Goal: Task Accomplishment & Management: Manage account settings

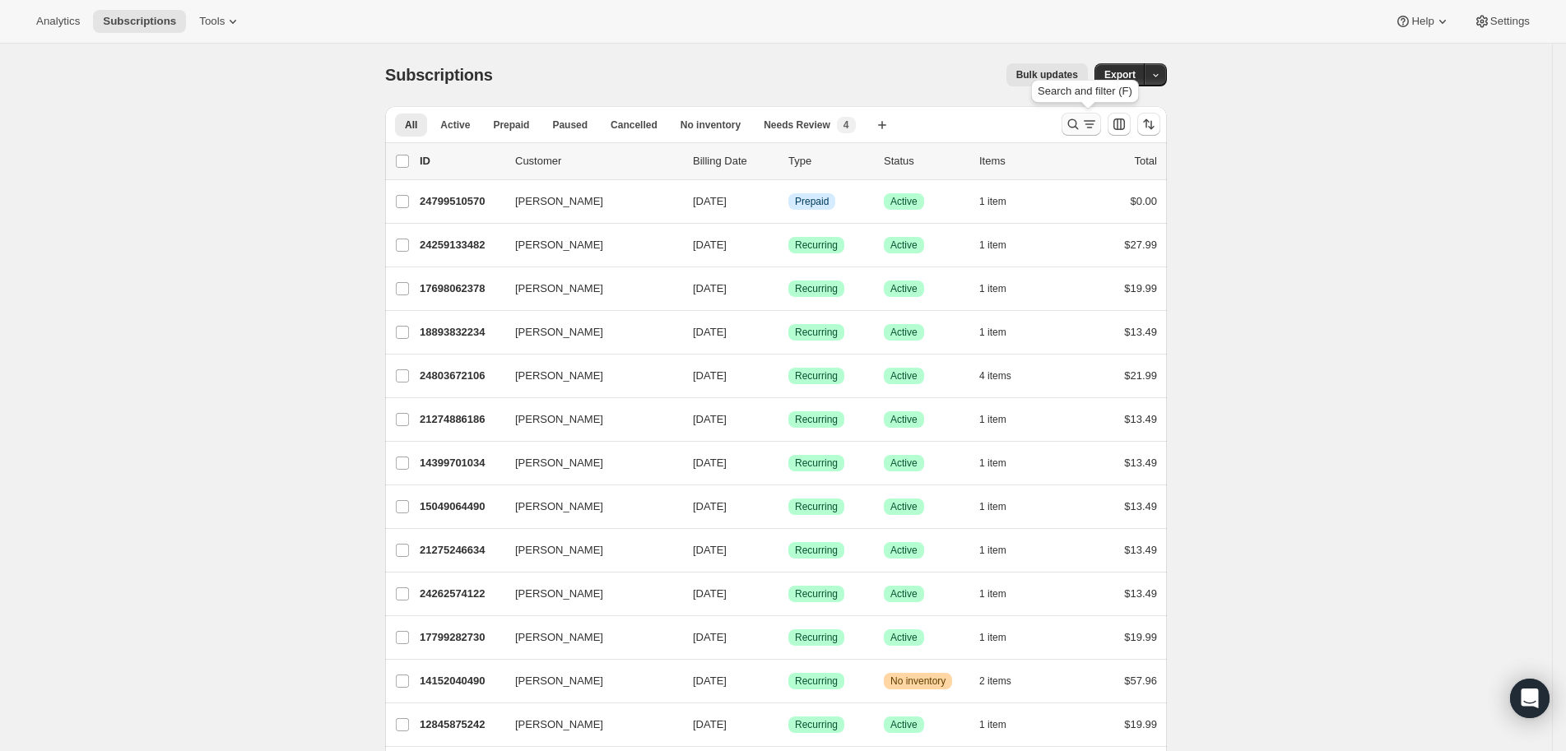
click at [1081, 127] on icon "Search and filter results" at bounding box center [1073, 124] width 16 height 16
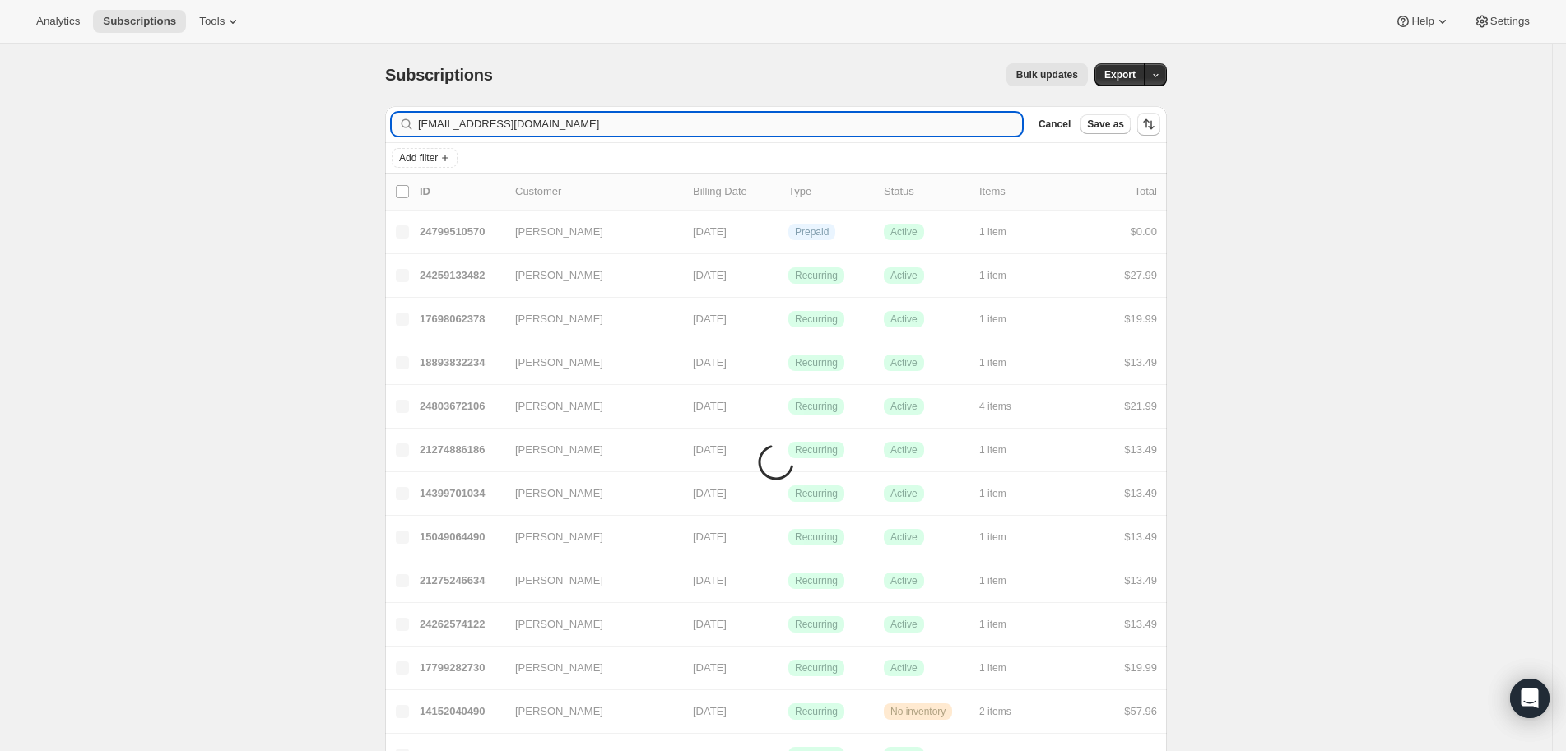
type input "[EMAIL_ADDRESS][DOMAIN_NAME]"
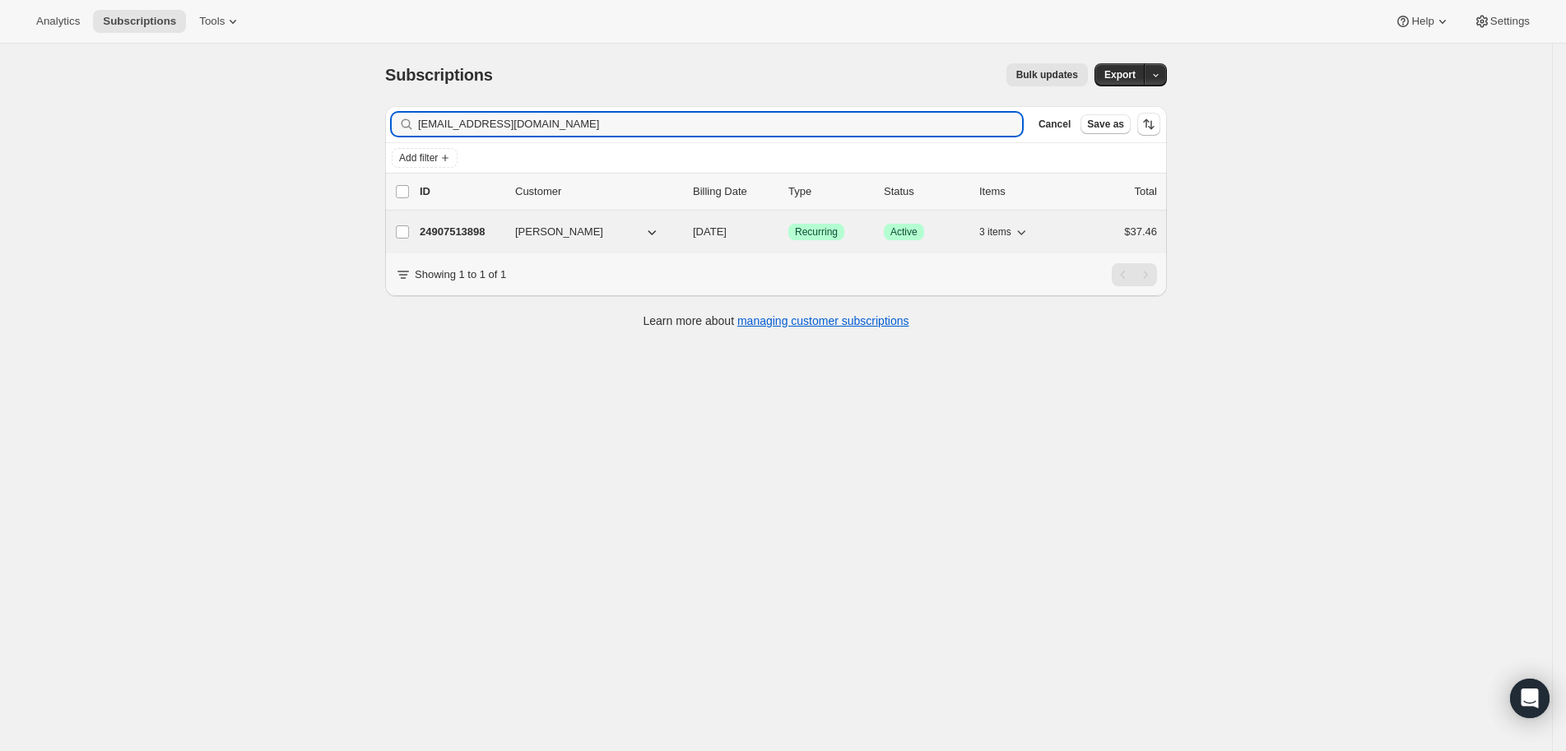
click at [485, 226] on p "24907513898" at bounding box center [461, 232] width 82 height 16
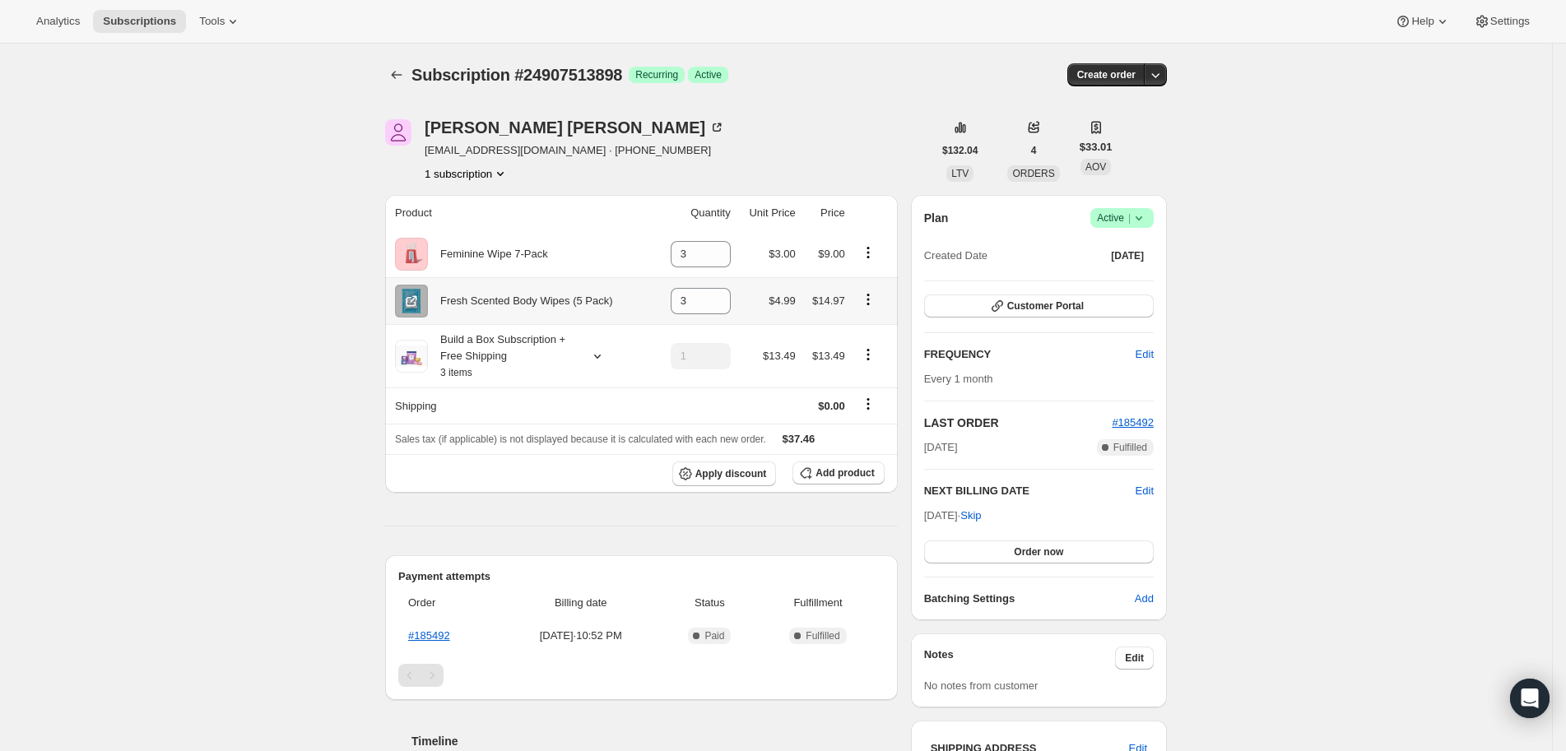
click at [876, 298] on icon "Product actions" at bounding box center [868, 299] width 16 height 16
click at [891, 332] on span "Remove" at bounding box center [874, 331] width 62 height 16
type input "0"
click at [869, 348] on icon "Product actions" at bounding box center [868, 354] width 16 height 16
click at [875, 375] on button "Edit box" at bounding box center [875, 385] width 49 height 26
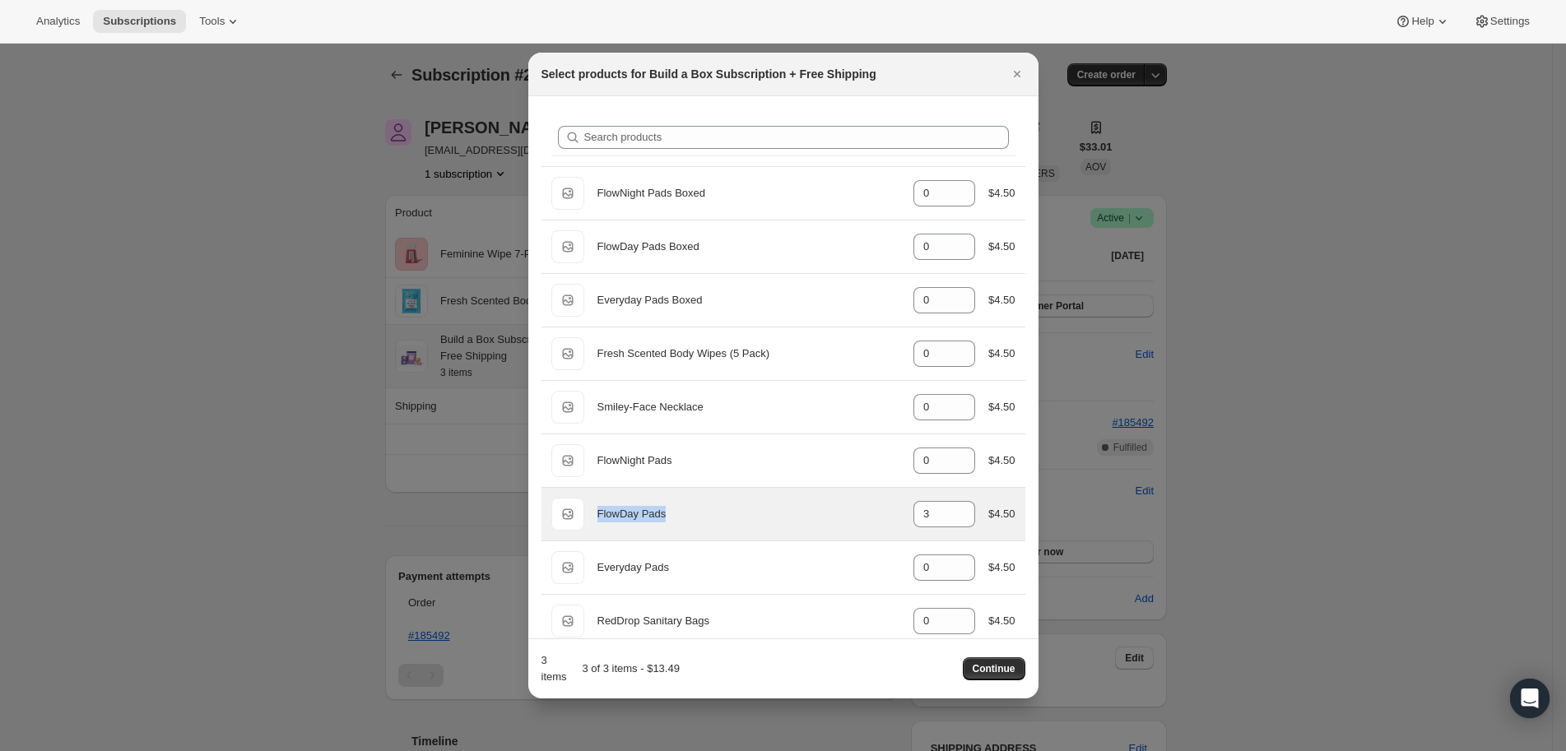
drag, startPoint x: 713, startPoint y: 517, endPoint x: 592, endPoint y: 516, distance: 121.0
click at [592, 516] on div "Default Title FlowDay Pads gid://shopify/ProductVariant/16003165356066 3 $4.50" at bounding box center [783, 514] width 464 height 33
copy div "FlowDay Pads"
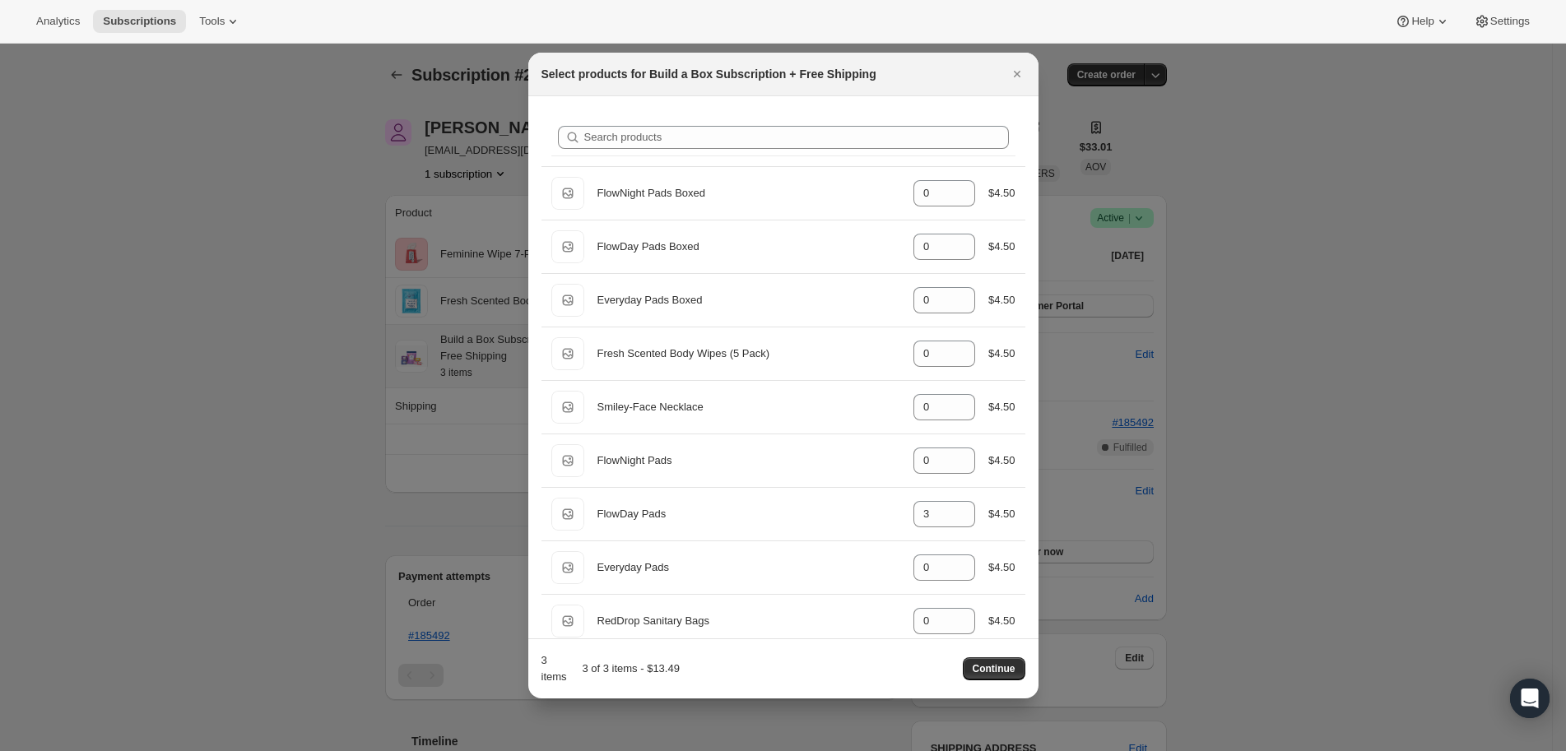
click at [1003, 72] on div "Select products for Build a Box Subscription + Free Shipping" at bounding box center [783, 74] width 484 height 16
click at [1009, 66] on icon "Close" at bounding box center [1017, 74] width 16 height 16
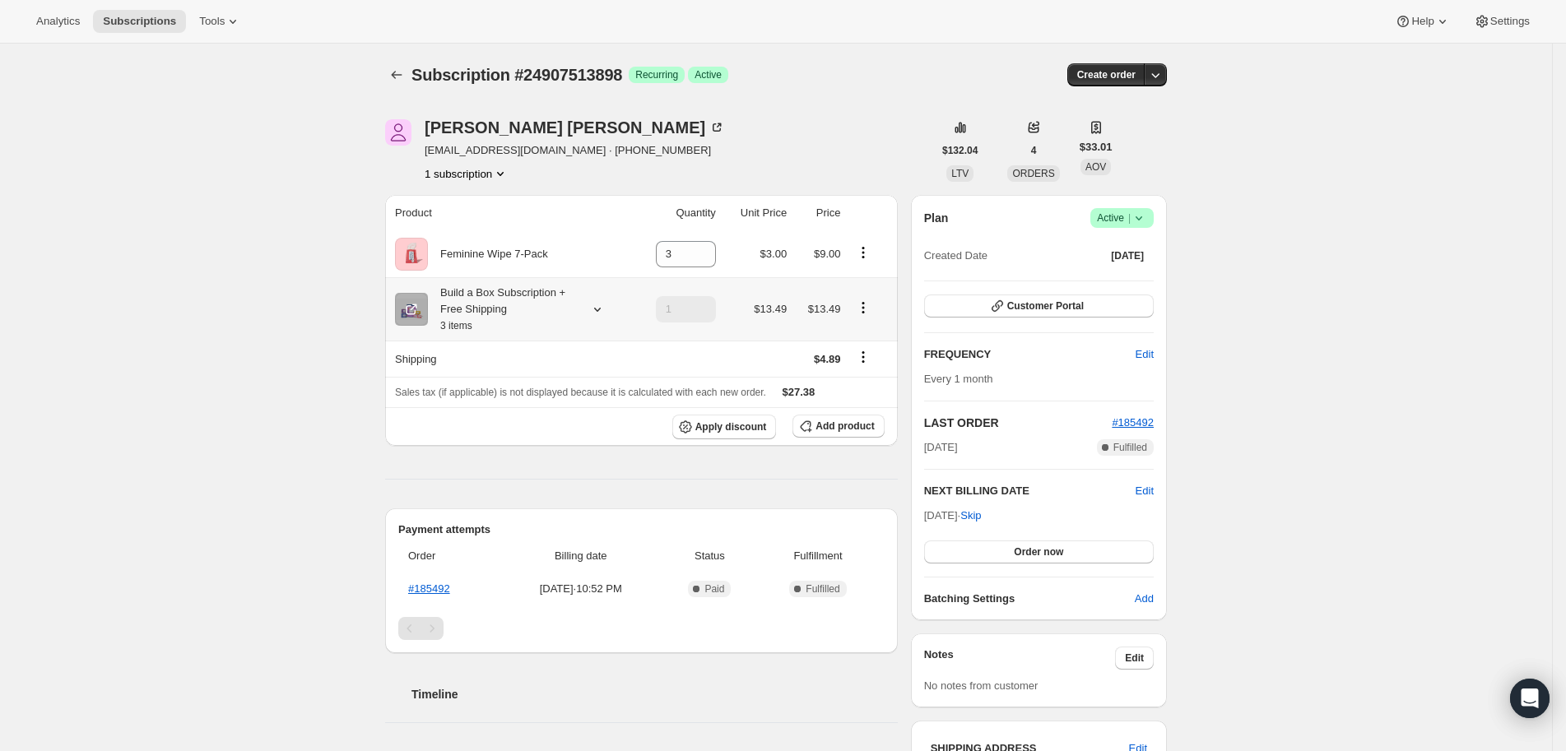
click at [869, 305] on icon "Product actions" at bounding box center [863, 307] width 16 height 16
click at [870, 329] on button "Edit box" at bounding box center [870, 338] width 49 height 26
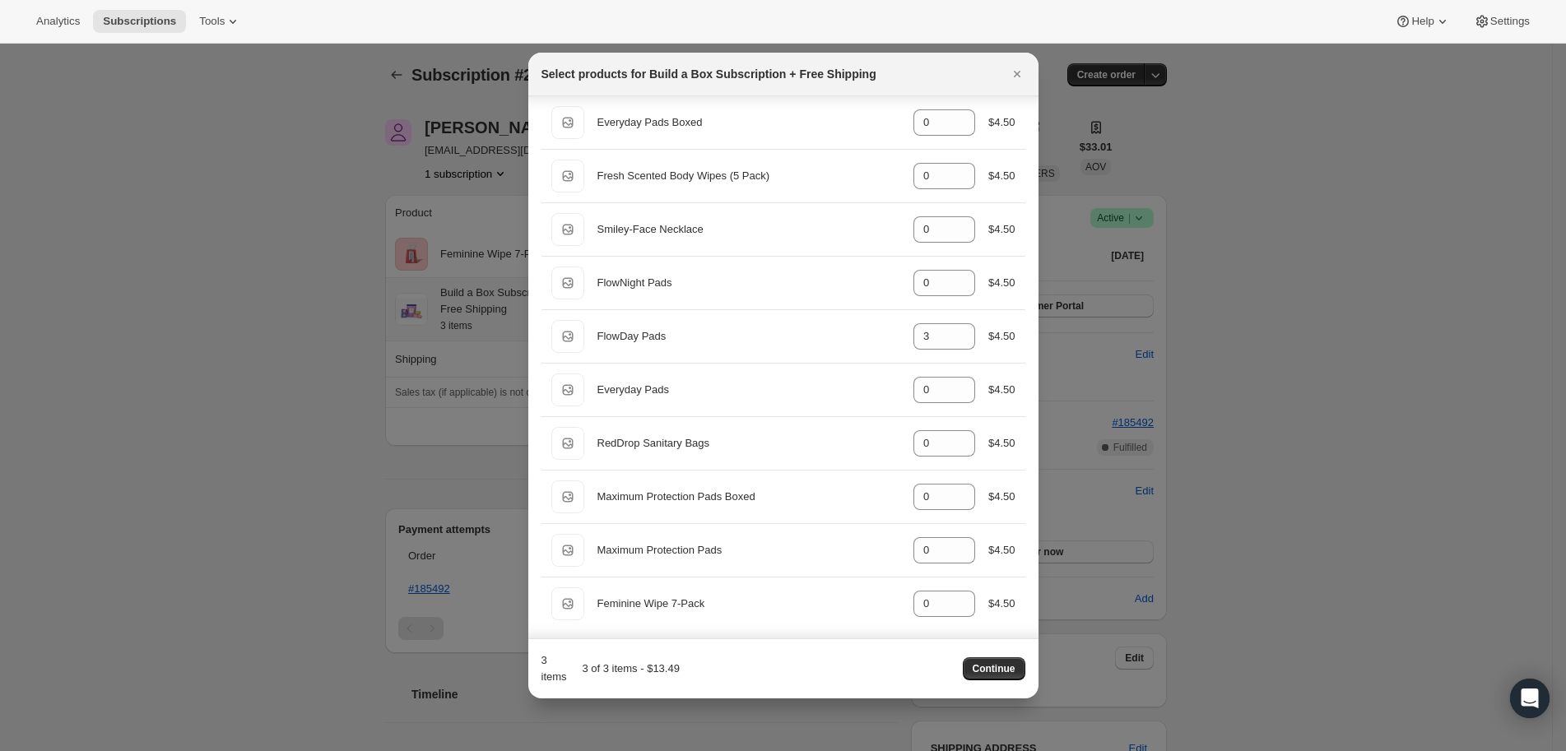
scroll to position [179, 0]
click at [1019, 75] on icon "Close" at bounding box center [1017, 74] width 16 height 16
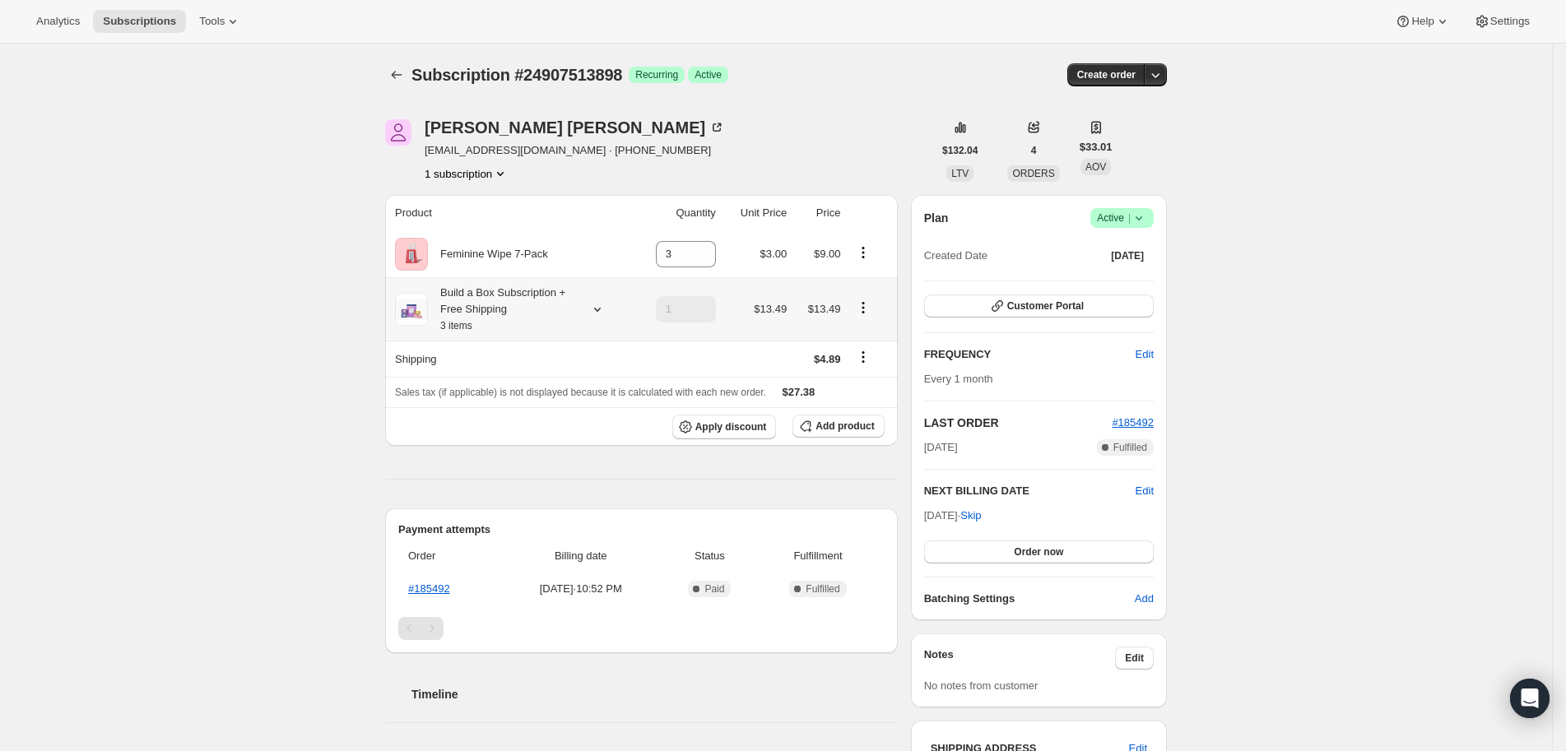
click at [255, 202] on div "Subscription #24907513898. This page is ready Subscription #24907513898 Success…" at bounding box center [776, 609] width 1552 height 1130
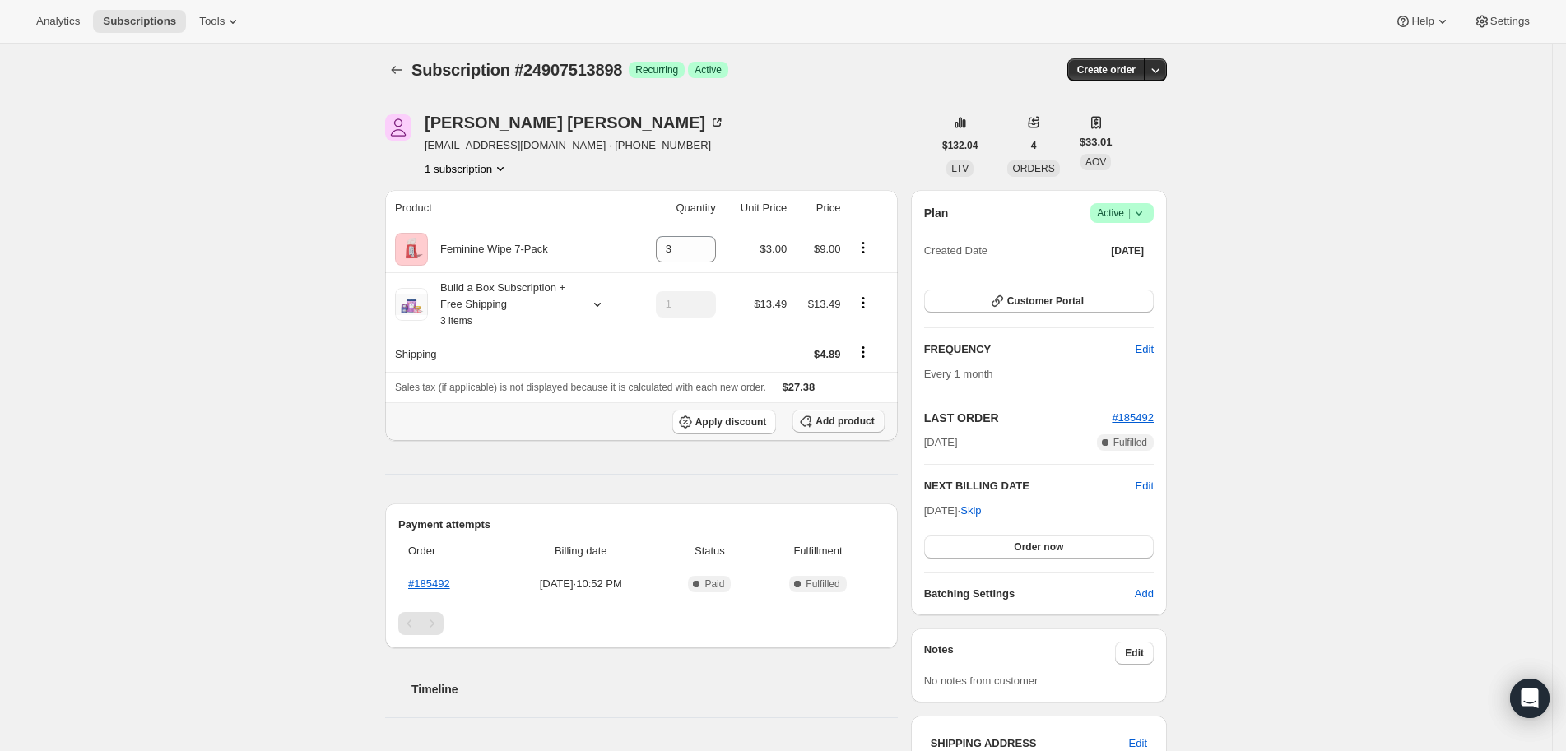
click at [814, 420] on icon "button" at bounding box center [805, 421] width 16 height 16
